Goal: Complete application form: Complete application form

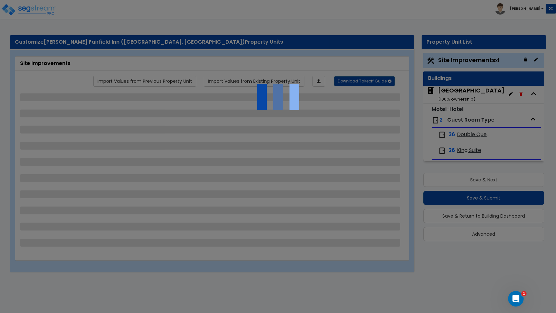
select select "2"
select select "1"
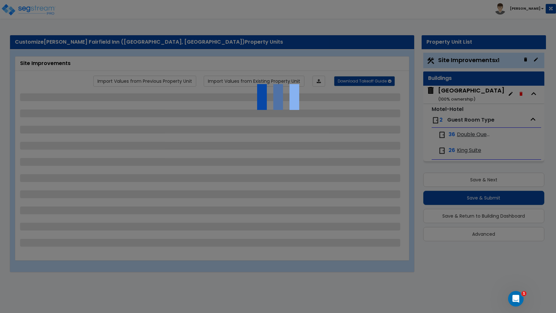
select select "2"
select select "1"
select select "2"
select select "1"
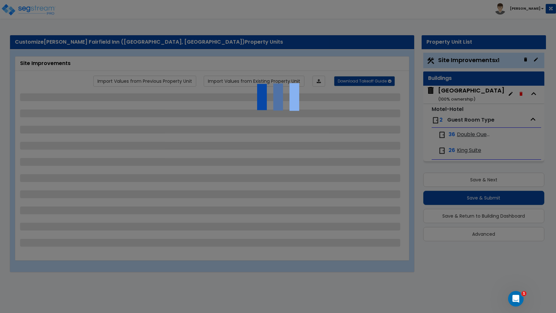
select select "3"
select select "4"
select select "1"
select select "11"
select select "2"
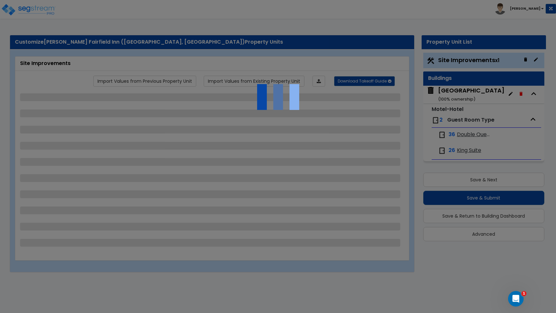
select select "2"
select select "3"
select select "1"
select select "10"
select select "2"
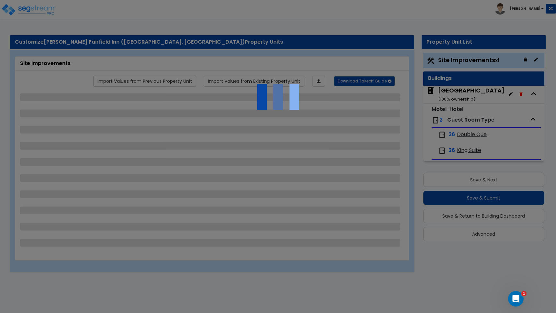
select select "3"
select select "4"
select select "8"
select select "2"
select select "3"
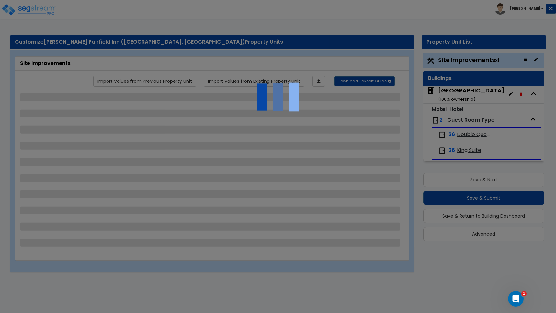
select select "3"
select select "2"
select select "1"
select select "5"
select select "1"
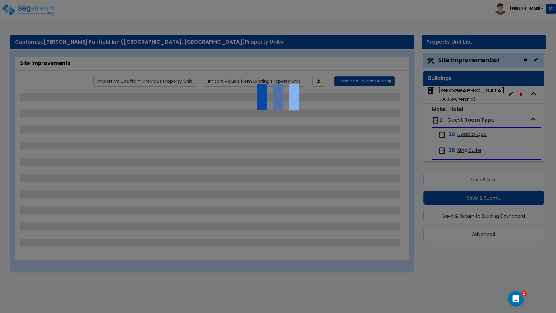
select select "5"
select select "1"
select select "3"
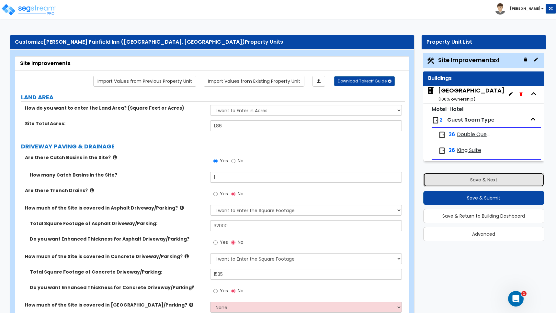
click at [480, 179] on button "Save & Next" at bounding box center [483, 180] width 121 height 14
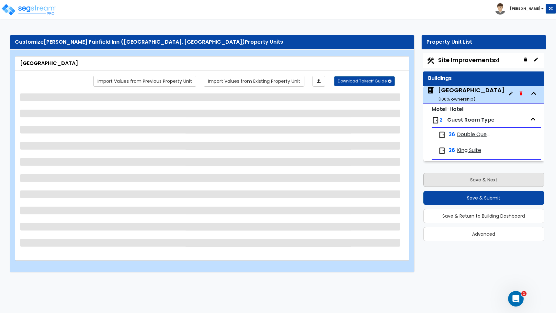
select select "1"
select select "5"
select select "1"
select select "2"
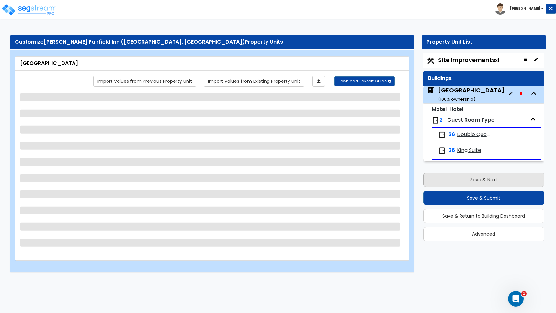
select select "1"
select select "2"
select select "7"
select select "3"
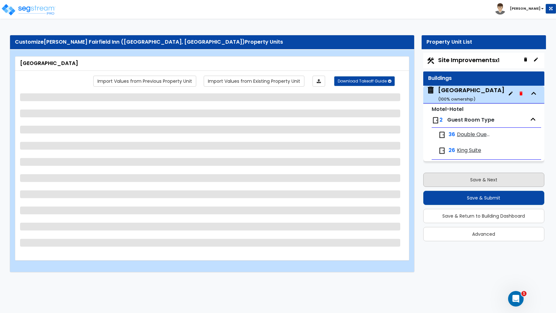
select select "7"
select select "5"
select select "3"
select select "1"
select select "2"
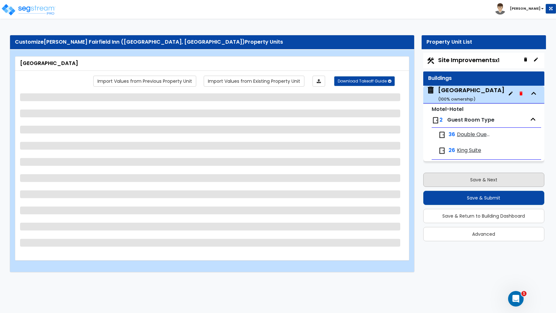
select select "1"
select select "2"
select select "1"
select select "2"
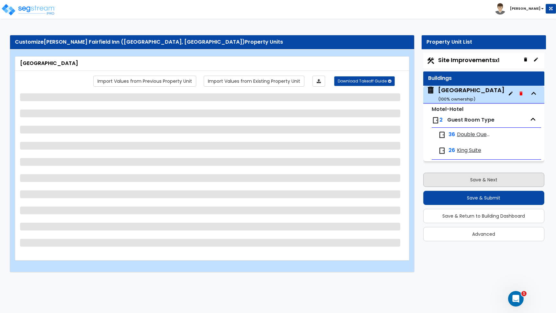
select select "2"
select select "1"
select select "2"
select select "1"
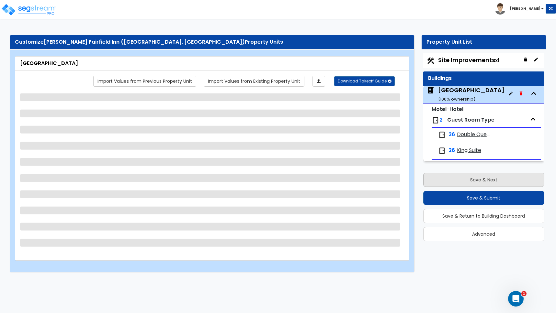
select select "1"
select select "6"
select select "2"
select select "4"
select select "1"
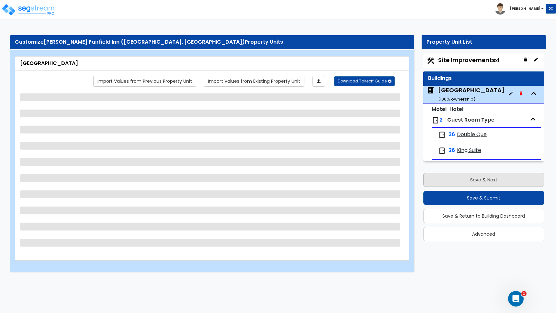
select select "2"
select select "1"
select select "2"
select select "3"
select select "5"
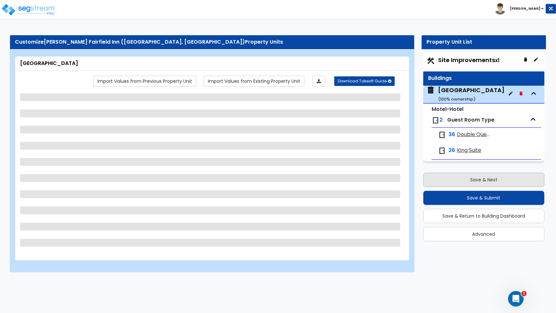
select select "4"
select select "1"
select select "5"
select select "3"
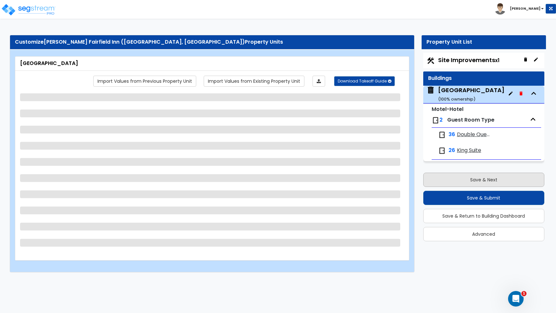
select select "1"
select select "2"
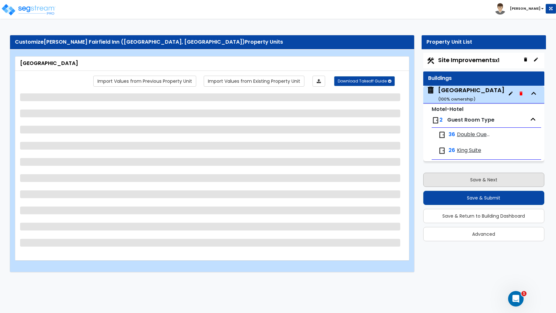
select select "5"
select select "1"
select select "5"
select select "2"
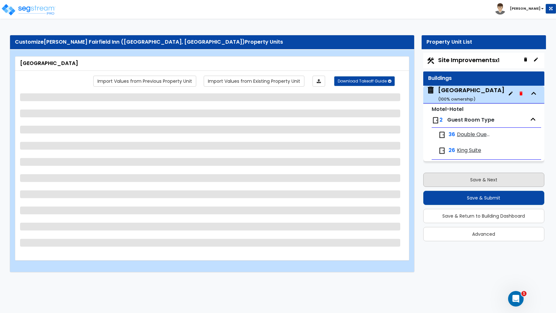
select select "1"
select select "3"
select select "1"
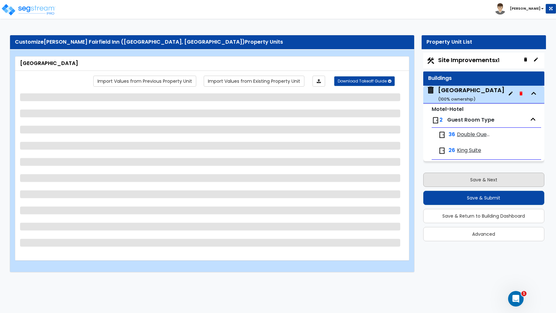
select select "1"
select select "3"
select select "1"
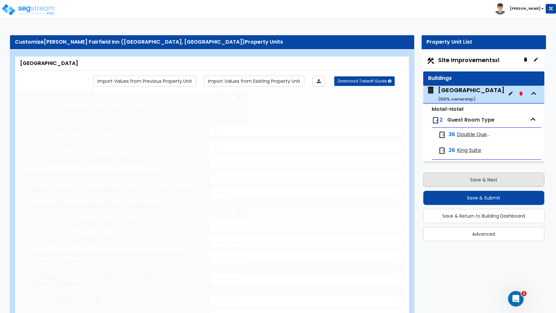
radio input "true"
select select "1"
type input "63"
type input "24"
select select "2"
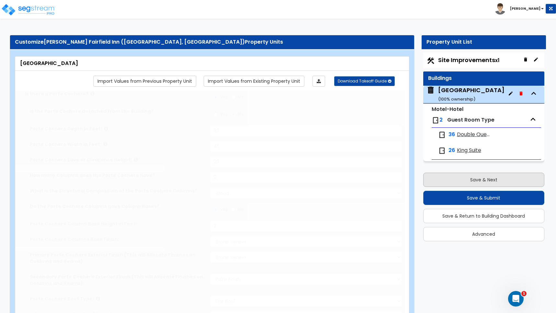
radio input "true"
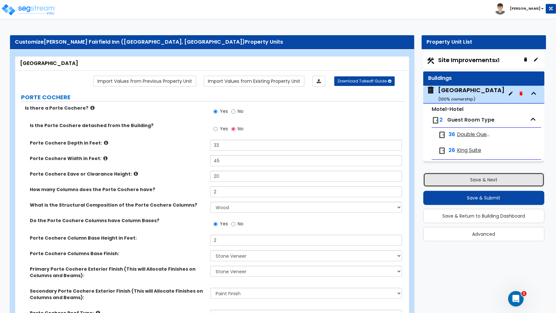
click at [481, 180] on button "Save & Next" at bounding box center [483, 180] width 121 height 14
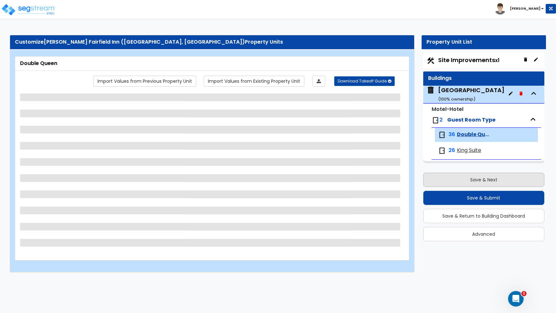
select select "1"
select select "3"
select select "2"
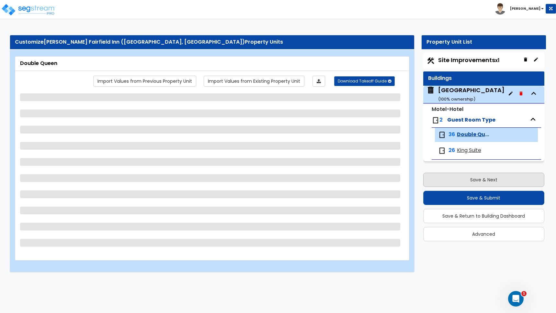
select select "1"
select select "5"
select select "2"
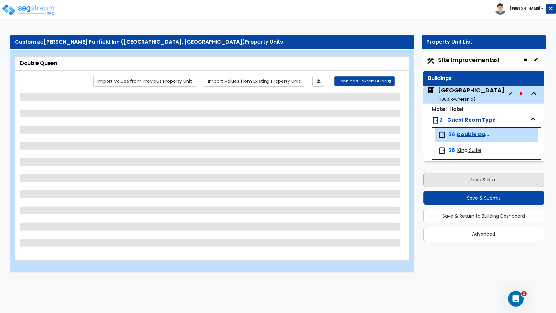
select select "2"
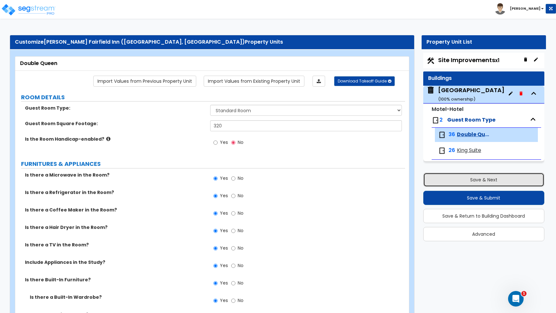
click at [481, 180] on button "Save & Next" at bounding box center [483, 180] width 121 height 14
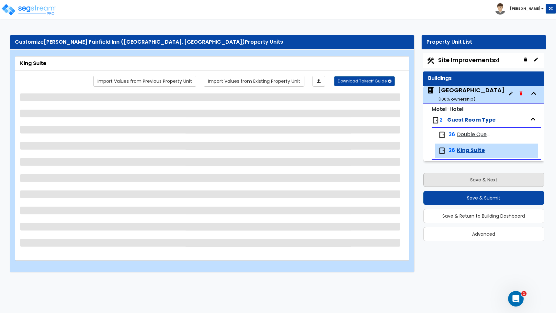
select select "1"
select select "3"
select select "2"
select select "1"
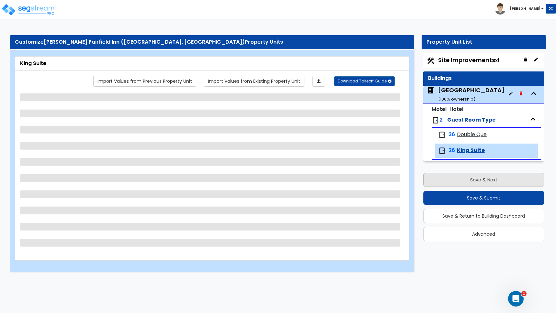
select select "1"
select select "3"
select select "1"
select select "5"
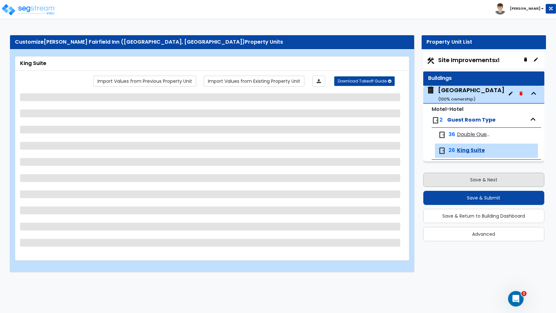
select select "2"
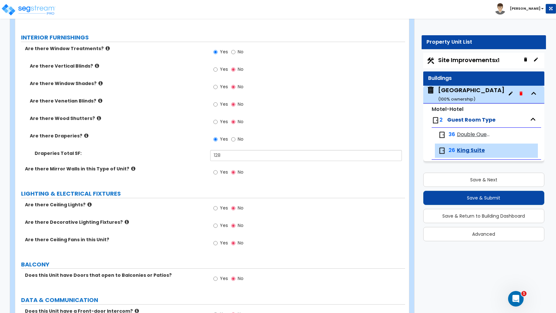
scroll to position [845, 0]
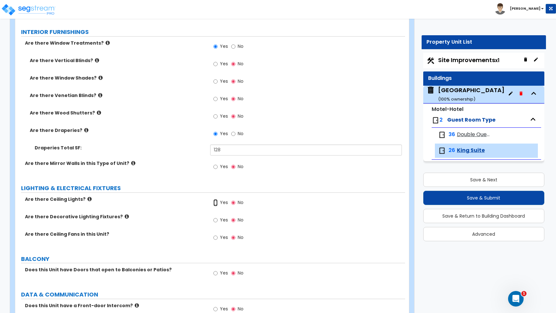
click at [217, 199] on input "Yes" at bounding box center [215, 202] width 4 height 7
radio input "true"
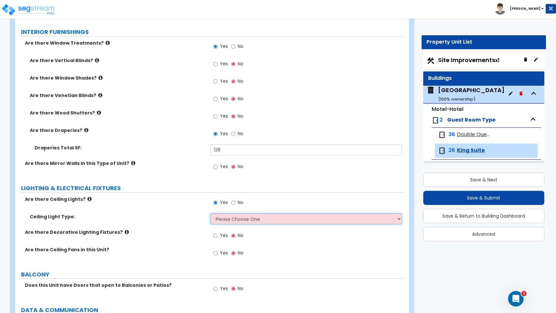
click at [226, 214] on select "Please Choose One Incandescent Lights LED Lights Fluorescent" at bounding box center [306, 219] width 192 height 11
select select "2"
click at [210, 214] on select "Please Choose One Incandescent Lights LED Lights Fluorescent" at bounding box center [306, 219] width 192 height 11
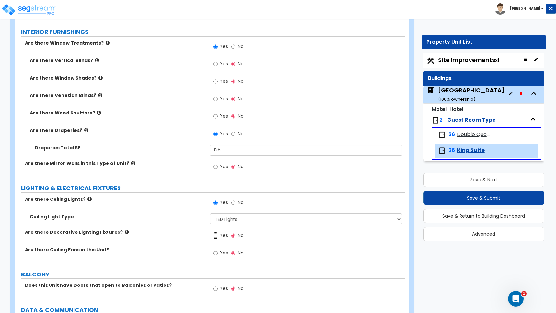
click at [217, 232] on input "Yes" at bounding box center [215, 235] width 4 height 7
radio input "true"
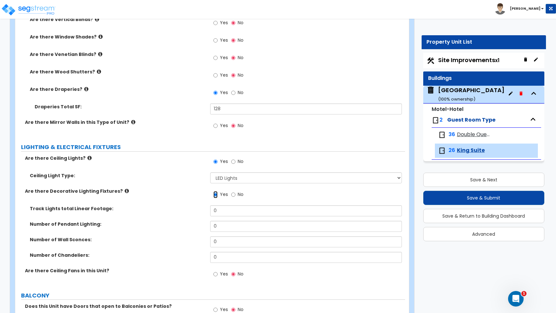
scroll to position [888, 0]
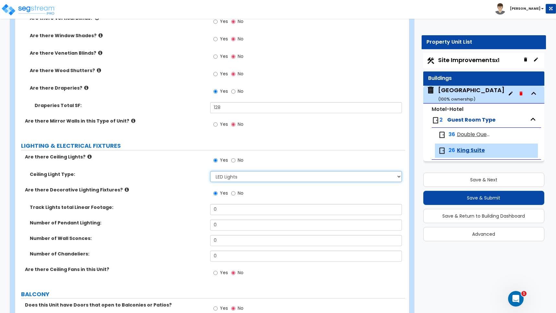
click at [224, 172] on select "Please Choose One Incandescent Lights LED Lights Fluorescent" at bounding box center [306, 176] width 192 height 11
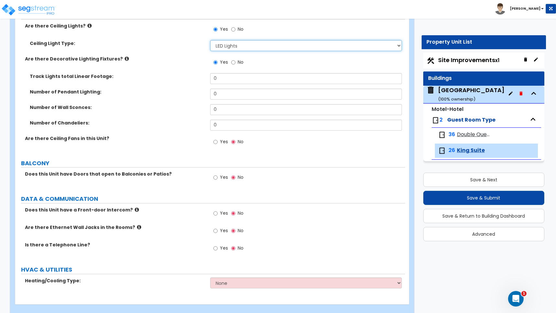
scroll to position [1022, 0]
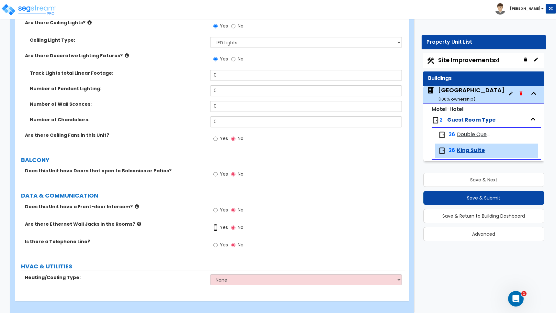
click at [217, 224] on input "Yes" at bounding box center [215, 227] width 4 height 7
radio input "true"
click at [214, 242] on input "Yes" at bounding box center [215, 245] width 4 height 7
radio input "true"
click at [222, 275] on select "None Heat Only Split Systems Packaged Rooftop Units Thru Wall HVAC" at bounding box center [306, 279] width 192 height 11
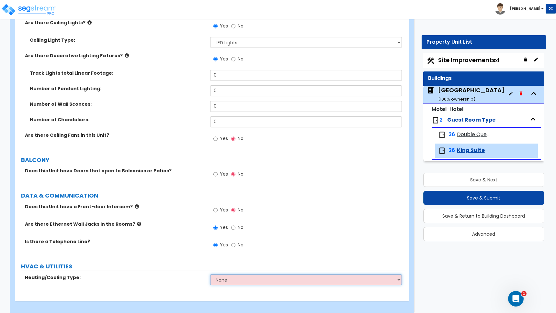
select select "2"
click at [210, 274] on select "None Heat Only Split Systems Packaged Rooftop Units Thru Wall HVAC" at bounding box center [306, 279] width 192 height 11
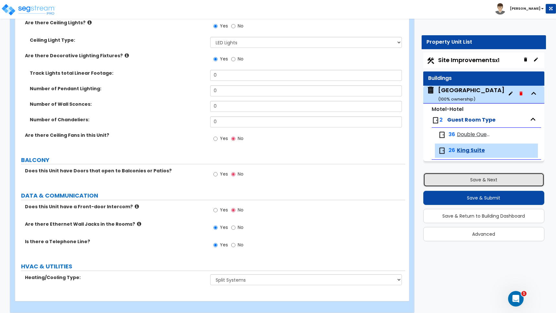
click at [474, 178] on button "Save & Next" at bounding box center [483, 180] width 121 height 14
select select "2"
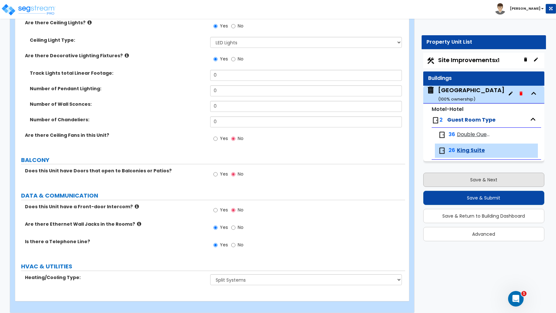
select select "1"
select select "2"
select select "1"
select select "2"
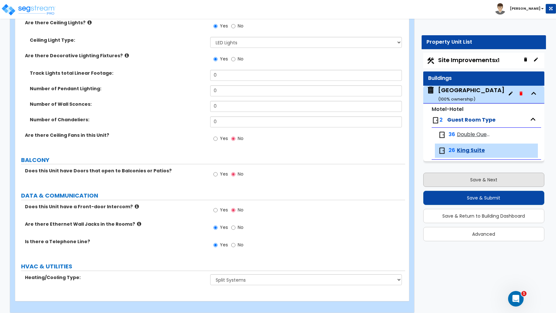
select select "1"
select select "3"
select select "4"
select select "1"
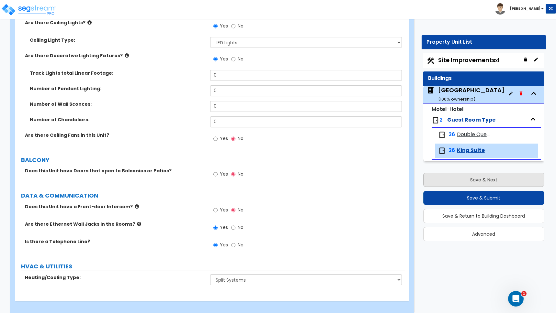
select select "11"
select select "2"
select select "3"
select select "1"
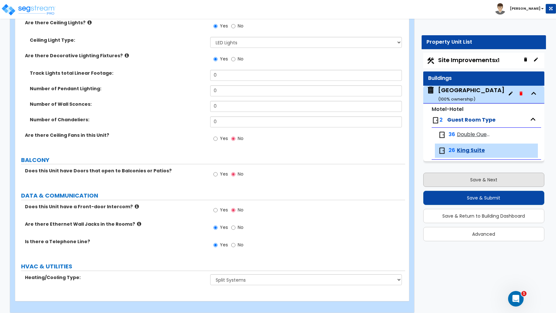
select select "10"
select select "2"
select select "3"
select select "4"
select select "8"
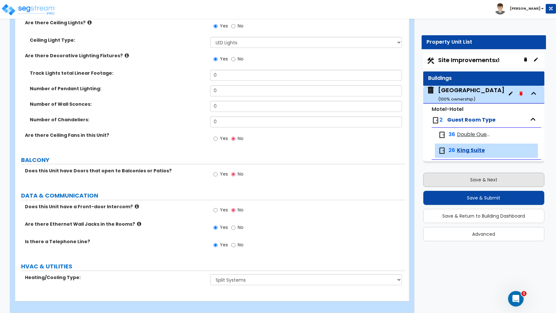
select select "2"
select select "3"
select select "2"
select select "1"
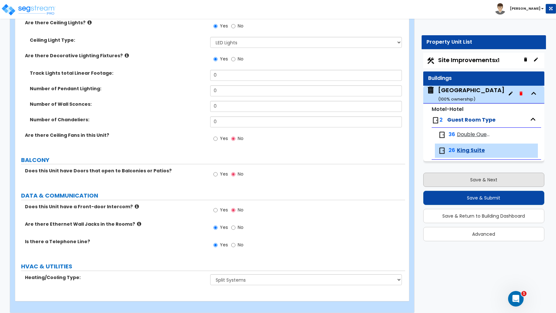
select select "5"
select select "1"
select select "5"
select select "1"
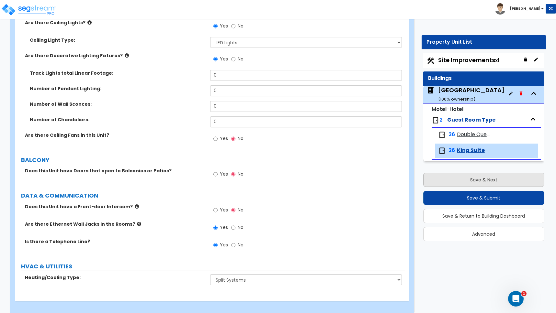
select select "3"
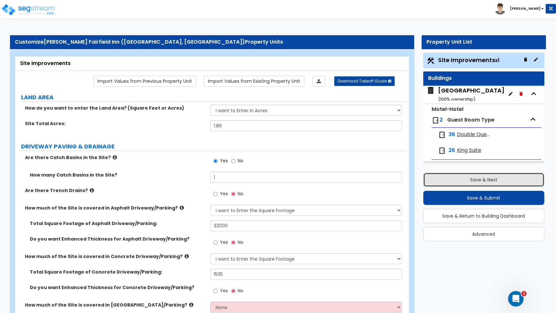
click at [476, 180] on button "Save & Next" at bounding box center [483, 180] width 121 height 14
select select "2"
select select "1"
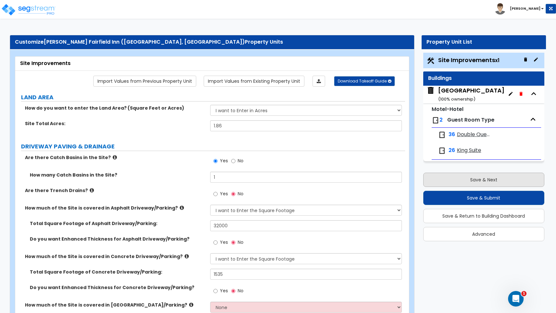
select select "1"
select select "2"
select select "1"
select select "2"
select select "1"
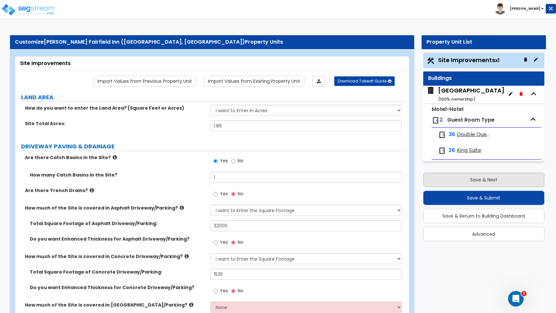
select select "1"
select select "3"
select select "4"
select select "1"
select select "11"
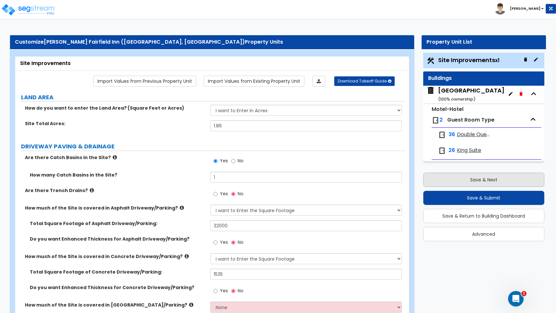
select select "2"
select select "3"
select select "1"
select select "10"
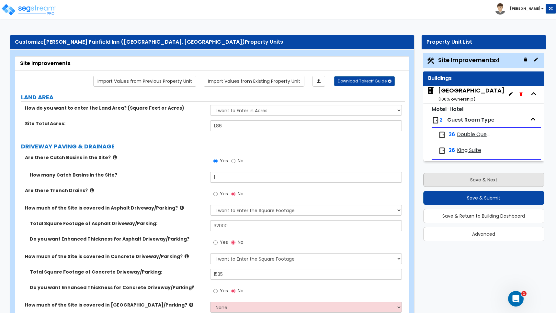
select select "2"
select select "3"
select select "4"
select select "8"
select select "2"
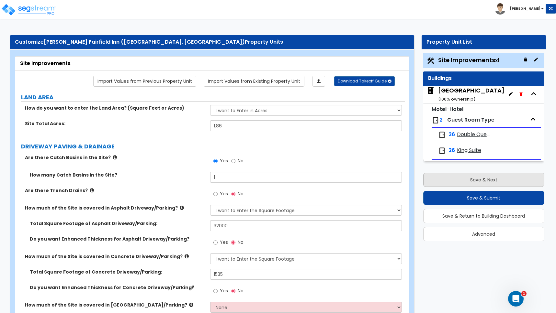
select select "3"
select select "2"
select select "1"
select select "5"
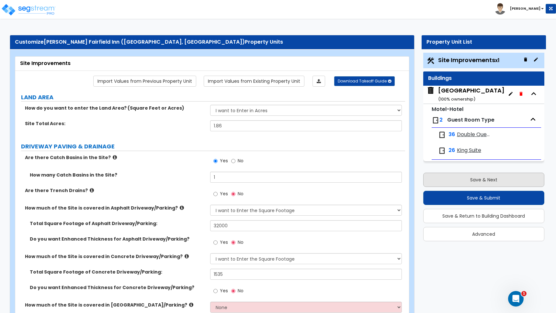
select select "1"
select select "5"
select select "1"
select select "3"
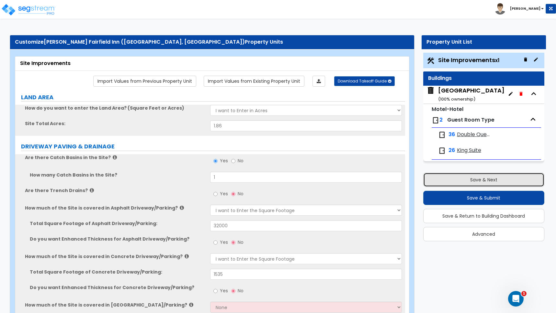
click at [476, 180] on button "Save & Next" at bounding box center [483, 180] width 121 height 14
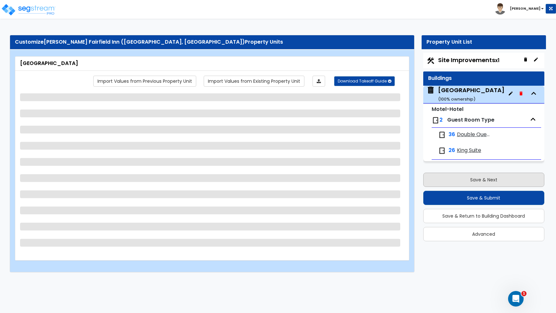
select select "1"
select select "5"
select select "1"
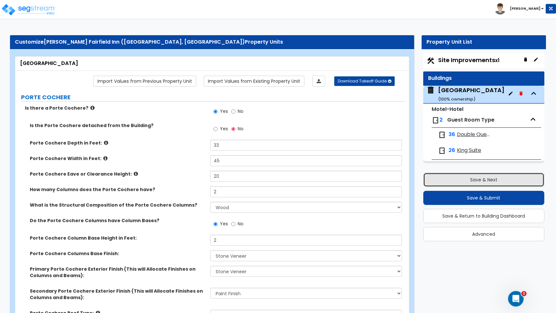
click at [476, 180] on button "Save & Next" at bounding box center [483, 180] width 121 height 14
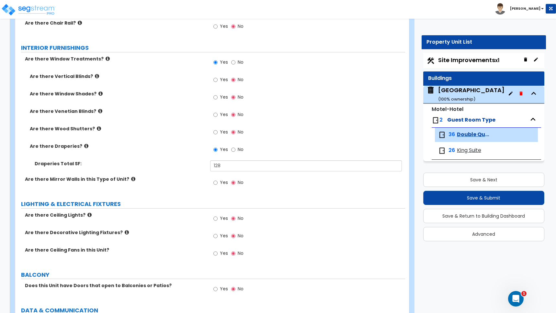
scroll to position [911, 0]
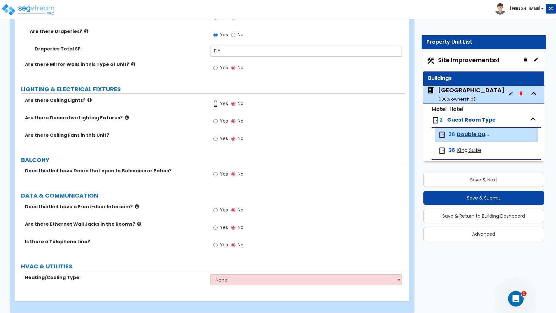
click at [216, 100] on input "Yes" at bounding box center [215, 103] width 4 height 7
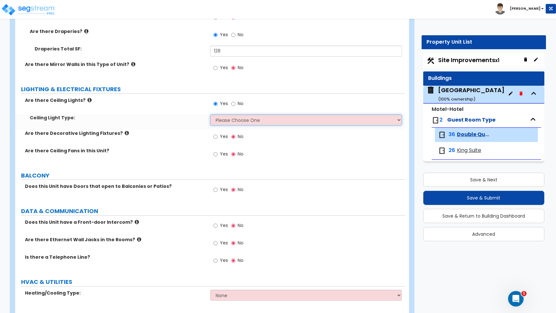
click at [229, 115] on select "Please Choose One Incandescent Lights LED Lights Fluorescent" at bounding box center [306, 120] width 192 height 11
click at [210, 115] on select "Please Choose One Incandescent Lights LED Lights Fluorescent" at bounding box center [306, 120] width 192 height 11
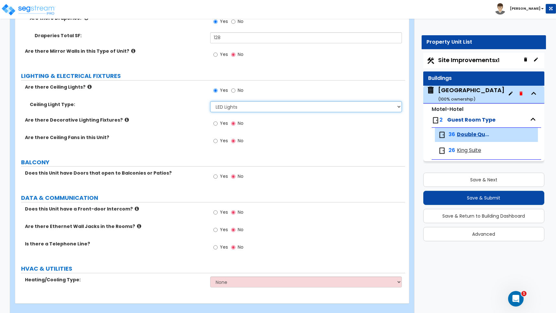
scroll to position [927, 0]
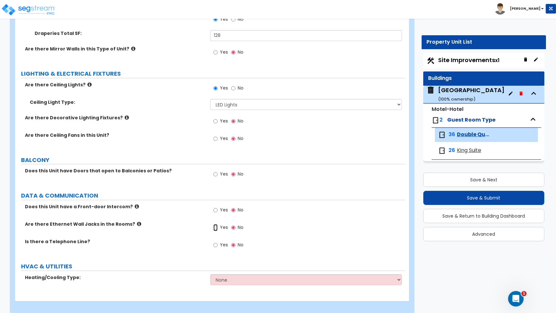
click at [217, 224] on input "Yes" at bounding box center [215, 227] width 4 height 7
click at [216, 242] on input "Yes" at bounding box center [215, 245] width 4 height 7
click at [237, 274] on select "None Heat Only Split Systems Packaged Rooftop Units Thru Wall HVAC" at bounding box center [306, 279] width 192 height 11
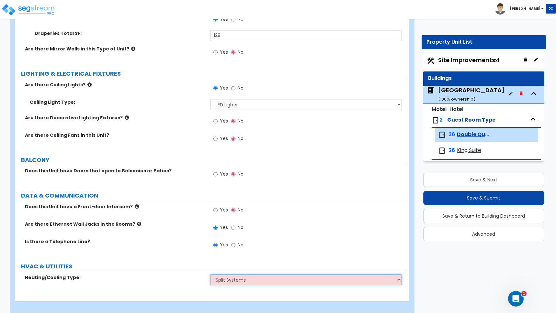
click at [210, 274] on select "None Heat Only Split Systems Packaged Rooftop Units Thru Wall HVAC" at bounding box center [306, 279] width 192 height 11
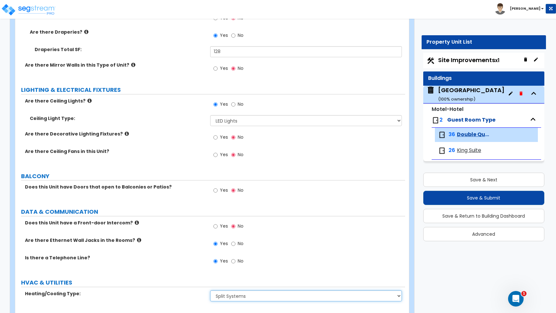
scroll to position [824, 0]
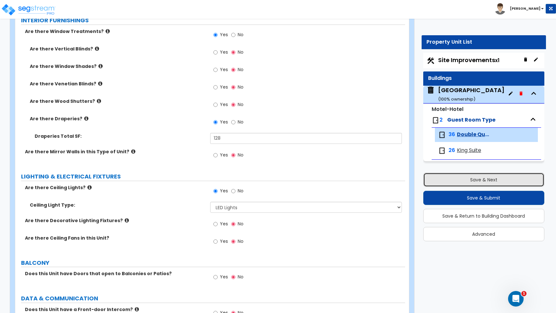
click at [468, 181] on button "Save & Next" at bounding box center [483, 180] width 121 height 14
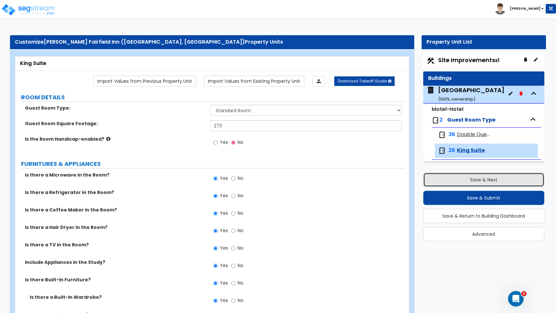
click at [468, 181] on button "Save & Next" at bounding box center [483, 180] width 121 height 14
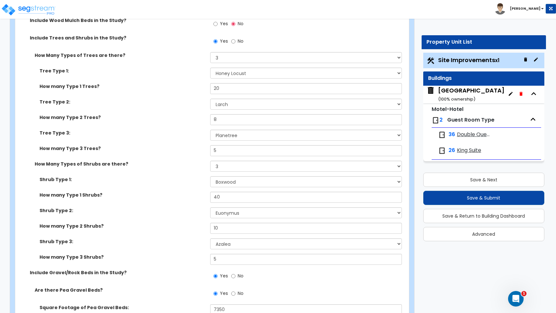
scroll to position [1391, 0]
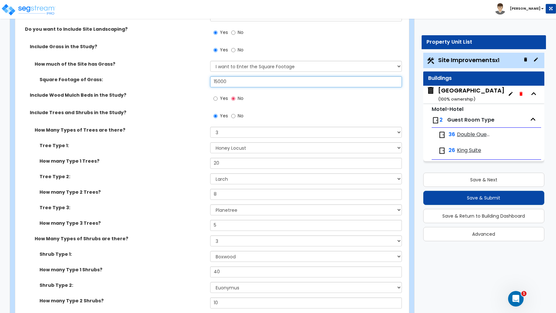
click at [221, 80] on input "15000" at bounding box center [306, 81] width 192 height 11
click at [224, 81] on input "15000" at bounding box center [306, 81] width 192 height 11
click at [157, 168] on div "How many Type 1 Trees? 20" at bounding box center [210, 166] width 390 height 16
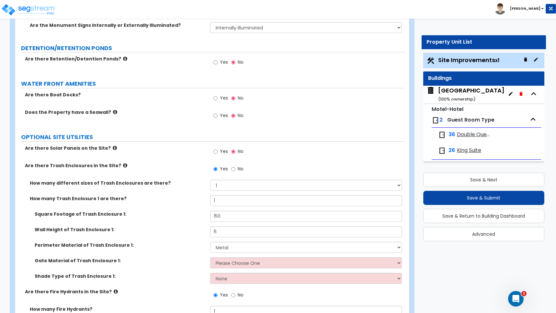
scroll to position [2367, 0]
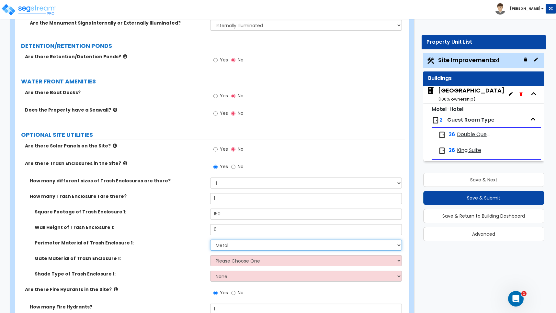
click at [226, 246] on select "Please Choose One Chain Link Wood Metal CMU" at bounding box center [306, 245] width 192 height 11
click at [210, 240] on select "Please Choose One Chain Link Wood Metal CMU" at bounding box center [306, 245] width 192 height 11
click at [185, 236] on div "Wall Height of Trash Enclosure 1: 6" at bounding box center [210, 232] width 390 height 16
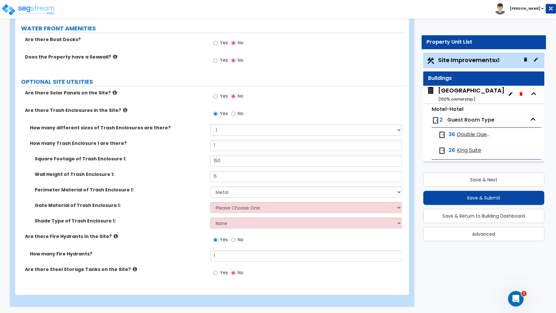
scroll to position [2421, 0]
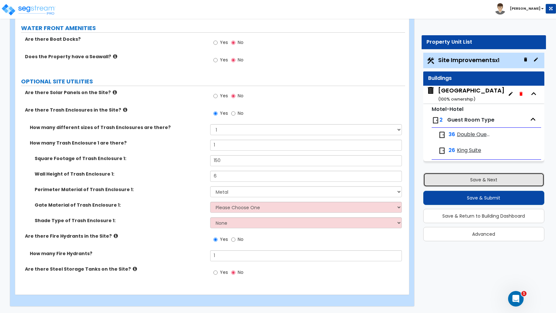
click at [476, 181] on button "Save & Next" at bounding box center [483, 180] width 121 height 14
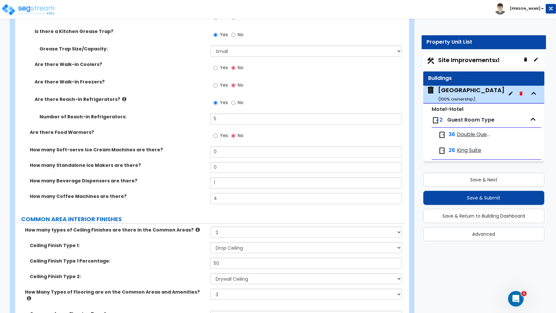
scroll to position [2565, 0]
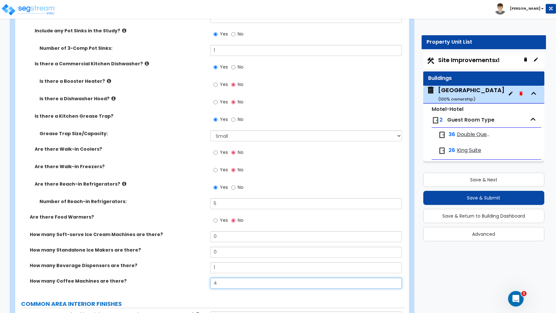
drag, startPoint x: 216, startPoint y: 285, endPoint x: 208, endPoint y: 285, distance: 7.5
click at [208, 285] on div "How many Coffee Machines are there? 4" at bounding box center [210, 286] width 390 height 16
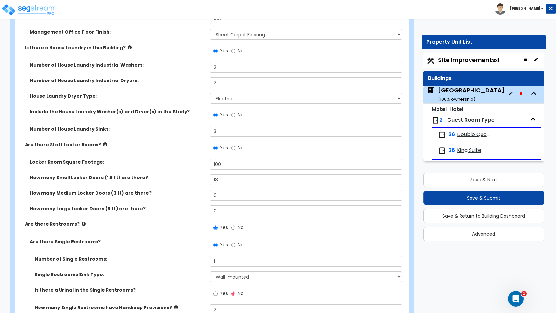
scroll to position [3887, 0]
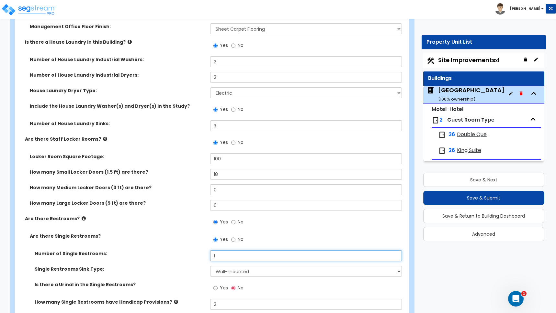
drag, startPoint x: 209, startPoint y: 249, endPoint x: 204, endPoint y: 250, distance: 4.6
click at [204, 251] on div "Number of Single Restrooms: 1" at bounding box center [210, 259] width 390 height 16
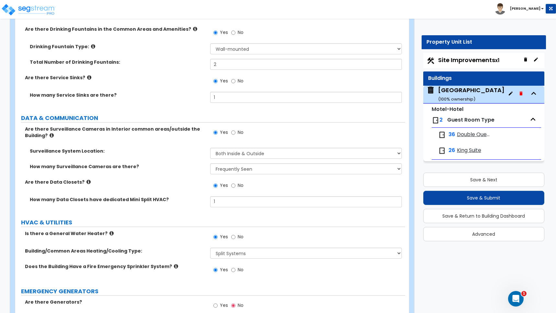
scroll to position [4485, 0]
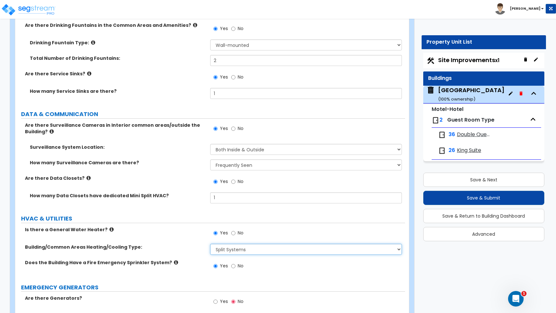
click at [398, 244] on select "None Split Systems Packaged Rooftop Units" at bounding box center [306, 249] width 192 height 11
click at [210, 244] on select "None Split Systems Packaged Rooftop Units" at bounding box center [306, 249] width 192 height 11
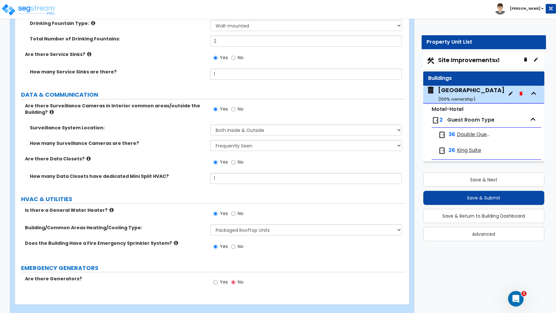
scroll to position [4507, 0]
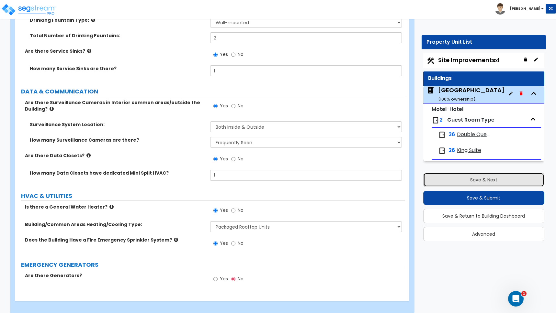
click at [484, 180] on button "Save & Next" at bounding box center [483, 180] width 121 height 14
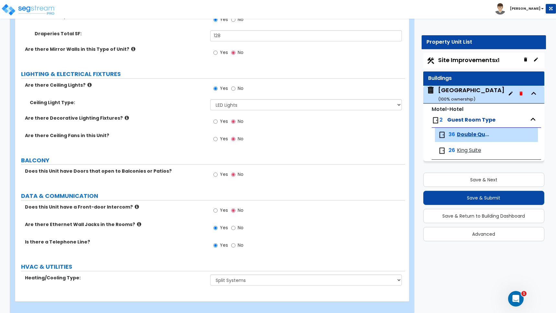
scroll to position [927, 0]
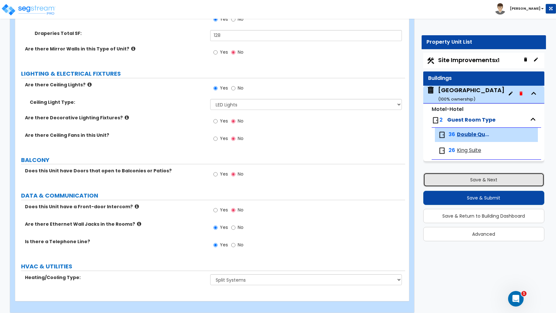
click at [482, 179] on button "Save & Next" at bounding box center [483, 180] width 121 height 14
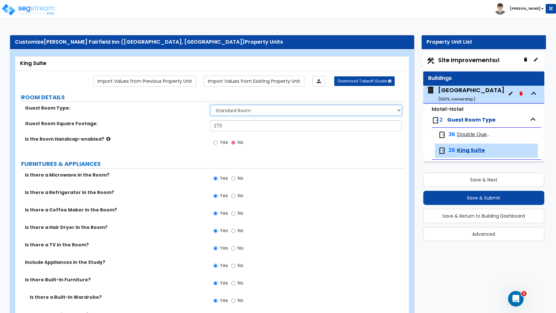
click at [228, 113] on select "Please Choose One Standard Room Suite Room Extended Stay Room" at bounding box center [306, 110] width 192 height 11
click at [229, 113] on select "Please Choose One Standard Room Suite Room Extended Stay Room" at bounding box center [306, 110] width 192 height 11
click at [210, 105] on select "Please Choose One Standard Room Suite Room Extended Stay Room" at bounding box center [306, 110] width 192 height 11
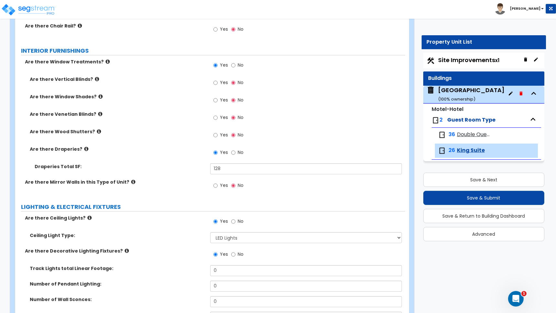
scroll to position [875, 0]
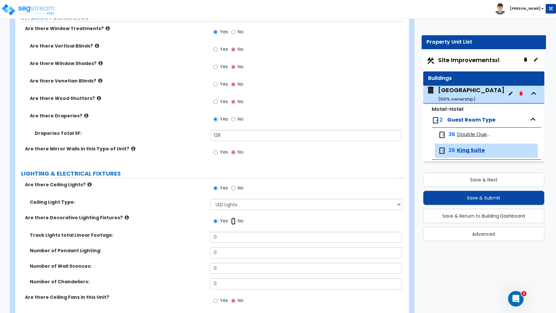
click at [232, 218] on input "No" at bounding box center [233, 221] width 4 height 7
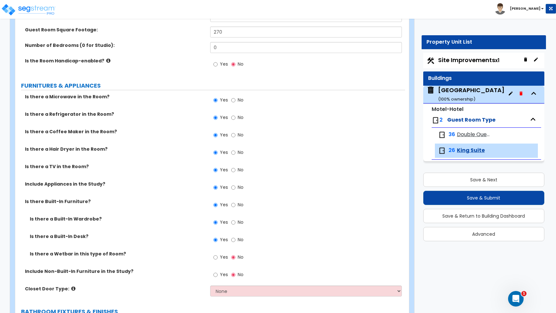
scroll to position [96, 0]
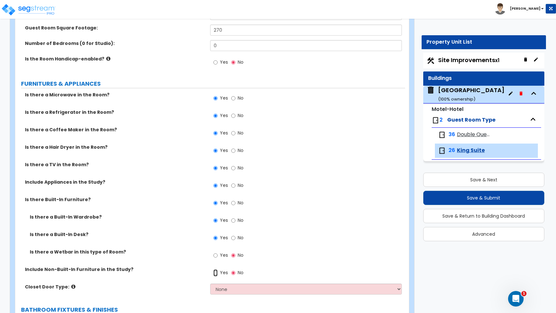
click at [216, 274] on input "Yes" at bounding box center [215, 273] width 4 height 7
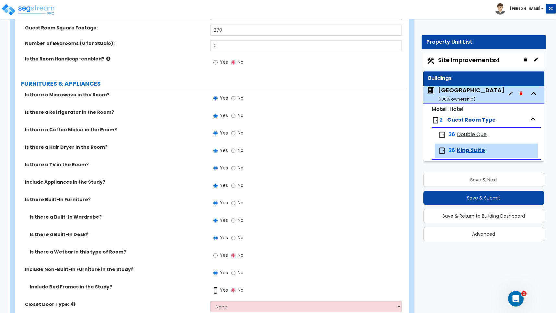
click at [216, 291] on input "Yes" at bounding box center [215, 290] width 4 height 7
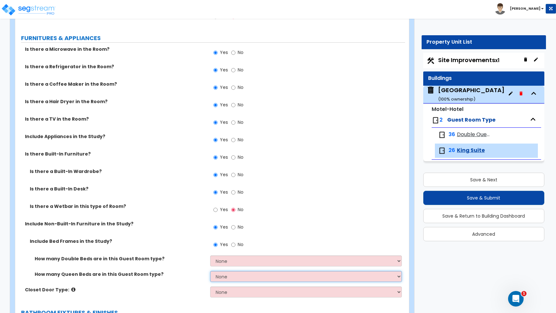
click at [221, 278] on select "None 1 2 3" at bounding box center [306, 276] width 192 height 11
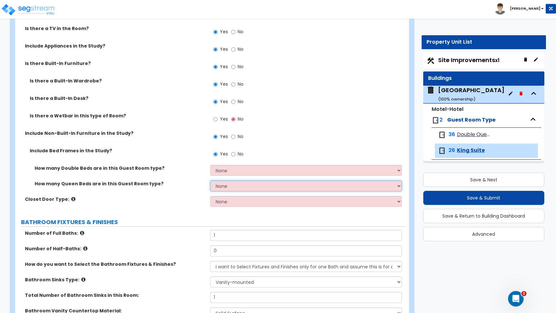
scroll to position [223, 0]
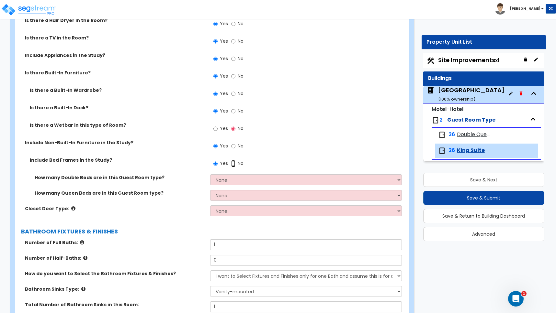
click at [233, 165] on input "No" at bounding box center [233, 163] width 4 height 7
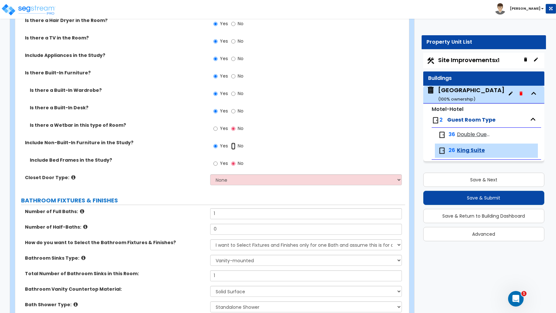
click at [234, 148] on input "No" at bounding box center [233, 146] width 4 height 7
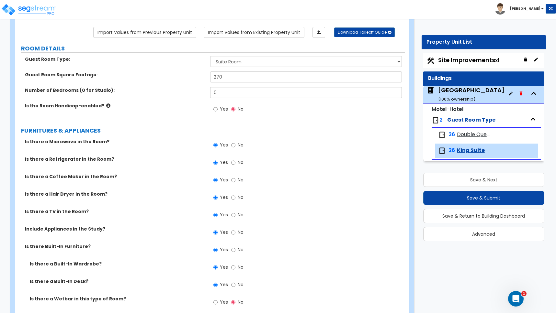
scroll to position [0, 0]
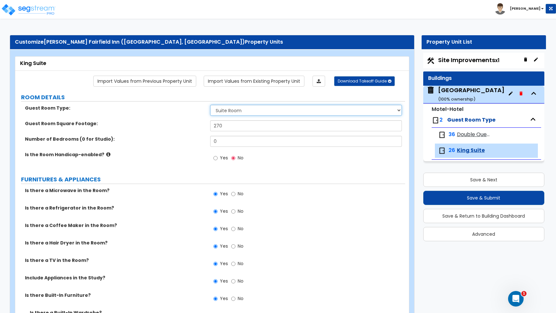
click at [224, 110] on select "Please Choose One Standard Room Suite Room Extended Stay Room" at bounding box center [306, 110] width 192 height 11
click at [210, 105] on select "Please Choose One Standard Room Suite Room Extended Stay Room" at bounding box center [306, 110] width 192 height 11
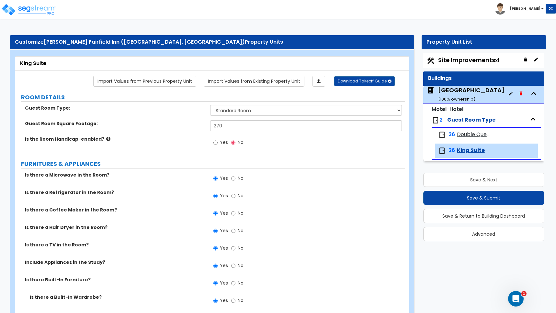
click at [192, 122] on label "Guest Room Square Footage:" at bounding box center [115, 123] width 180 height 6
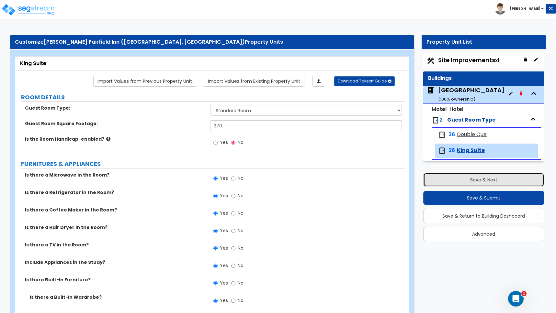
click at [482, 181] on button "Save & Next" at bounding box center [483, 180] width 121 height 14
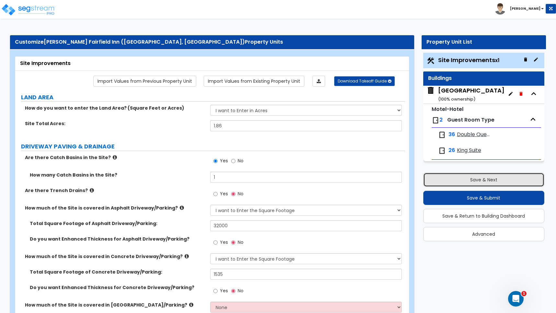
click at [497, 180] on button "Save & Next" at bounding box center [483, 180] width 121 height 14
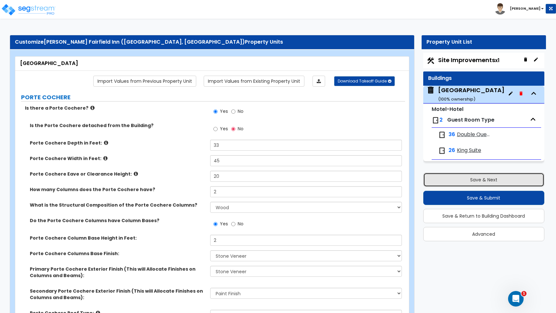
click at [479, 179] on button "Save & Next" at bounding box center [483, 180] width 121 height 14
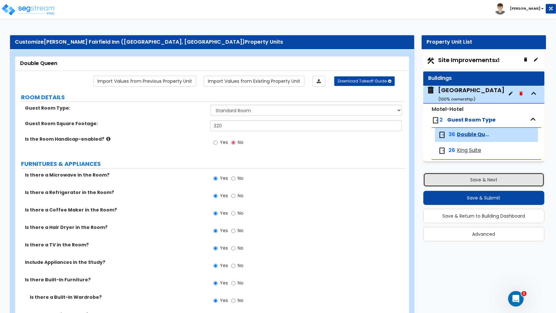
click at [479, 179] on button "Save & Next" at bounding box center [483, 180] width 121 height 14
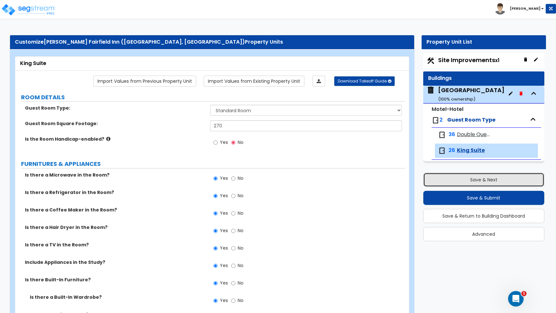
click at [479, 179] on button "Save & Next" at bounding box center [483, 180] width 121 height 14
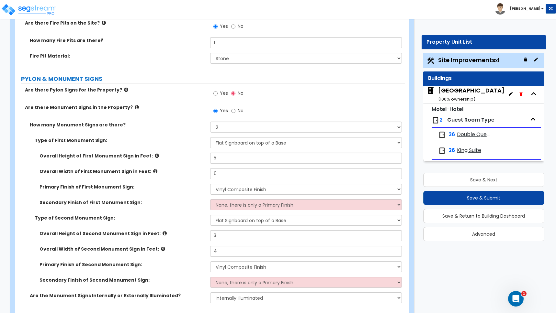
scroll to position [2250, 0]
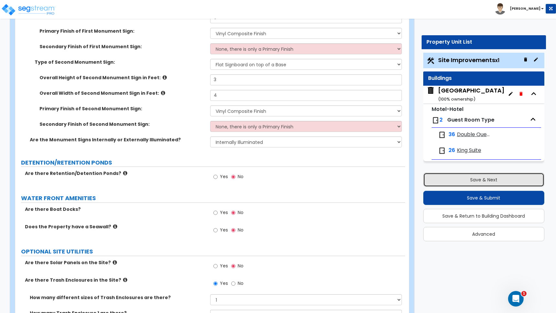
click at [479, 180] on button "Save & Next" at bounding box center [483, 180] width 121 height 14
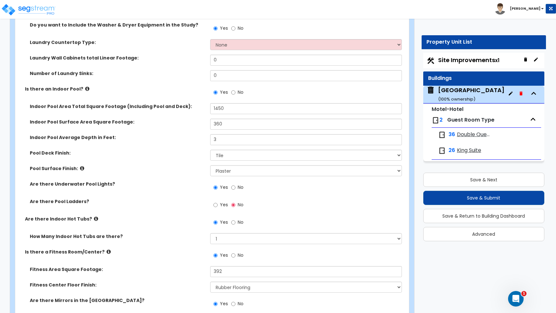
scroll to position [1657, 0]
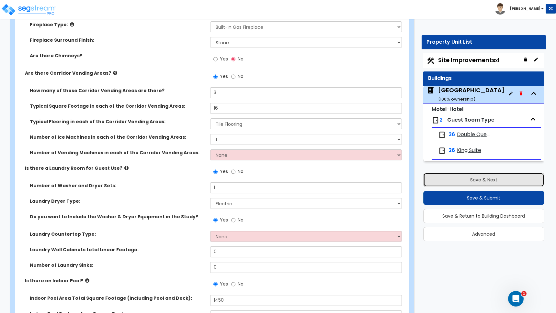
click at [485, 178] on button "Save & Next" at bounding box center [483, 180] width 121 height 14
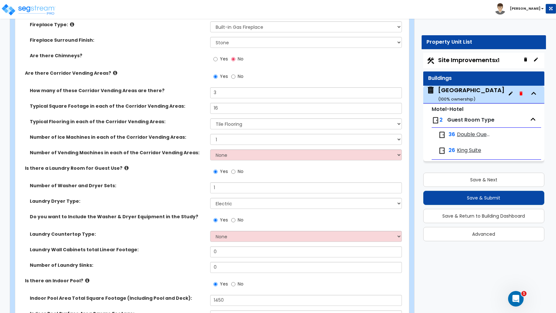
scroll to position [0, 0]
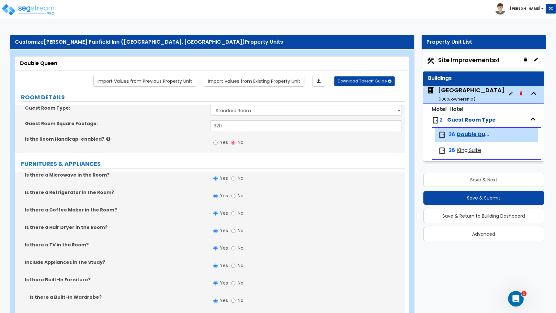
click at [537, 9] on b "[PERSON_NAME]" at bounding box center [525, 8] width 30 height 5
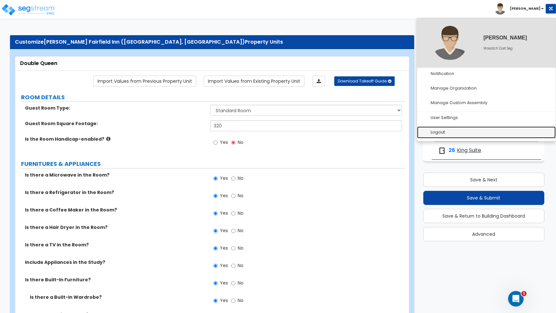
click at [443, 132] on link "Logout" at bounding box center [486, 133] width 139 height 12
